Goal: Task Accomplishment & Management: Manage account settings

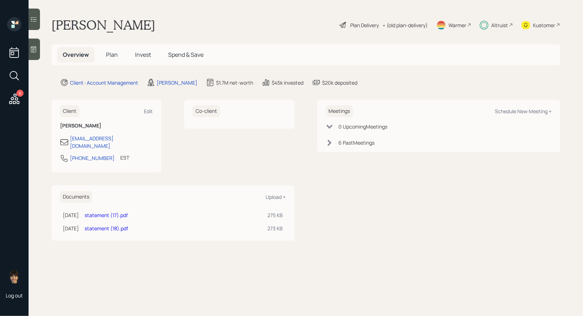
click at [113, 55] on span "Plan" at bounding box center [112, 55] width 12 height 8
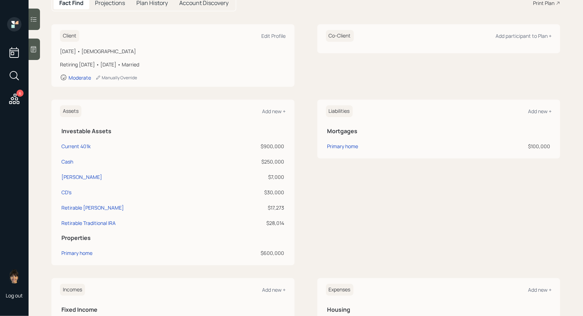
scroll to position [85, 0]
click at [71, 175] on div "[PERSON_NAME]" at bounding box center [81, 175] width 41 height 7
select select "roth_ira"
select select "balanced"
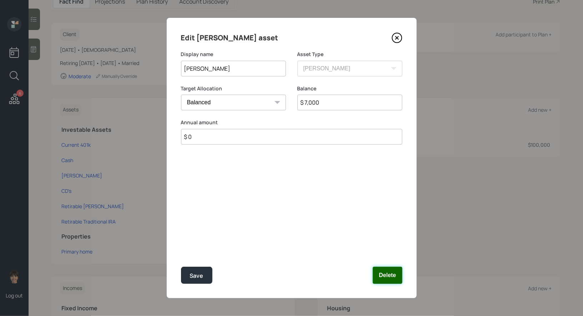
click at [384, 273] on button "Delete" at bounding box center [387, 275] width 29 height 17
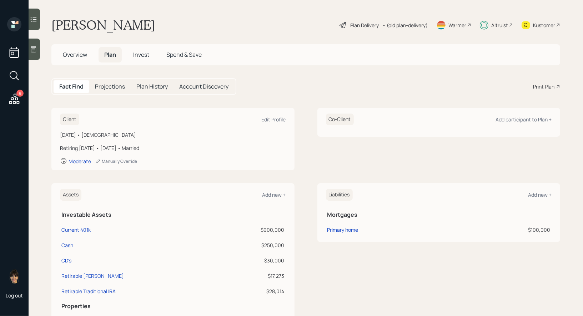
click at [140, 52] on span "Invest" at bounding box center [141, 55] width 16 height 8
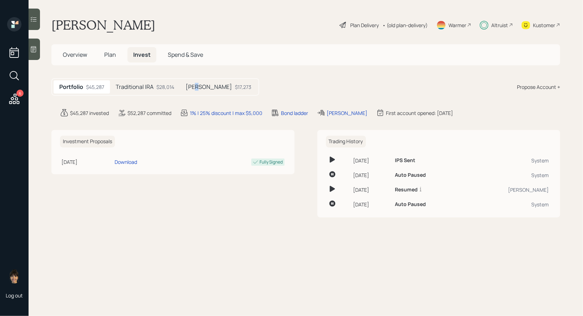
click at [197, 86] on h5 "[PERSON_NAME]" at bounding box center [209, 87] width 46 height 7
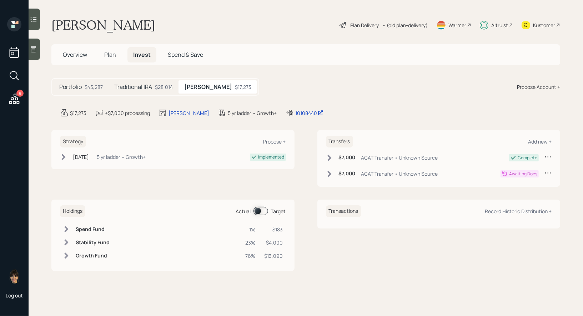
click at [548, 170] on icon at bounding box center [548, 172] width 7 height 7
click at [516, 194] on div "Cancel Transfer" at bounding box center [525, 193] width 51 height 7
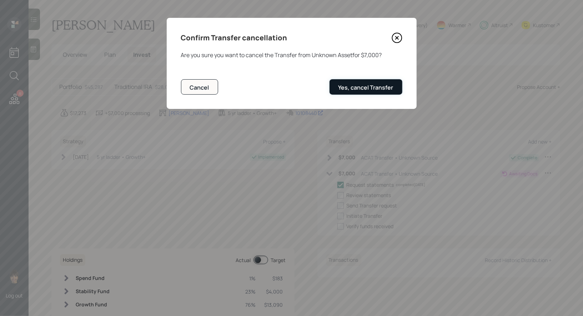
click at [347, 89] on div "Yes, cancel Transfer" at bounding box center [366, 88] width 55 height 8
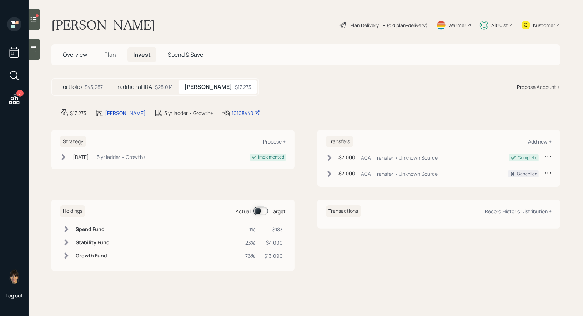
click at [34, 21] on icon at bounding box center [33, 19] width 7 height 7
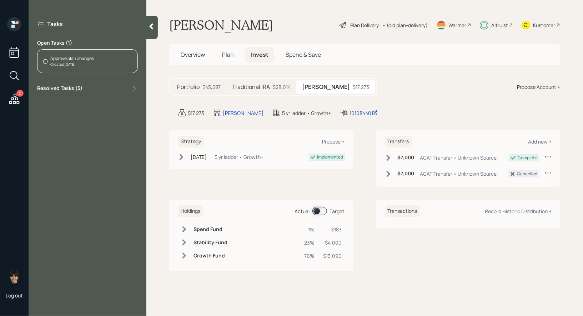
click at [152, 26] on icon at bounding box center [152, 27] width 4 height 6
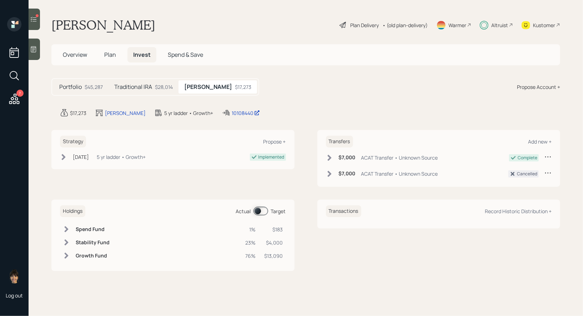
click at [259, 209] on span at bounding box center [261, 211] width 15 height 9
click at [264, 210] on span at bounding box center [261, 211] width 15 height 9
click at [33, 17] on icon at bounding box center [33, 19] width 7 height 7
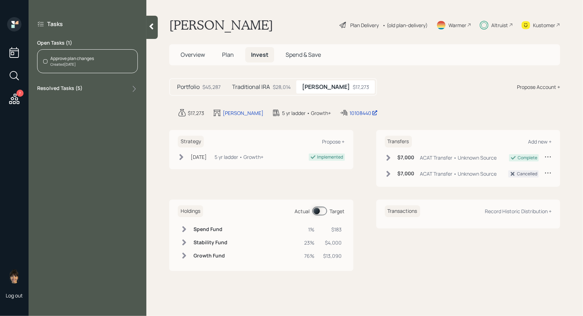
click at [66, 59] on div "Approve plan changes" at bounding box center [72, 58] width 44 height 6
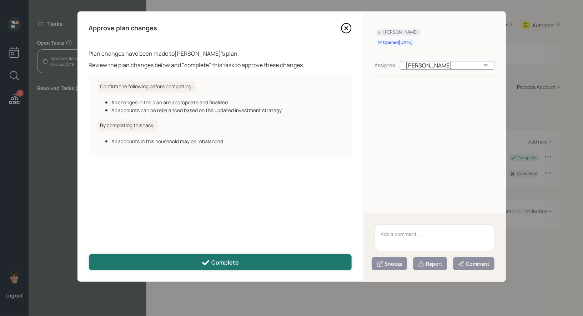
click at [172, 258] on button "Complete" at bounding box center [220, 262] width 263 height 16
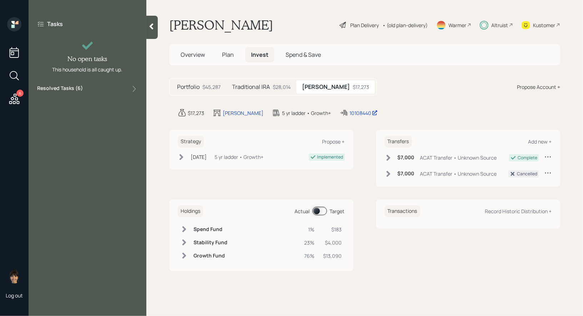
click at [154, 27] on icon at bounding box center [151, 26] width 7 height 7
